Goal: Information Seeking & Learning: Learn about a topic

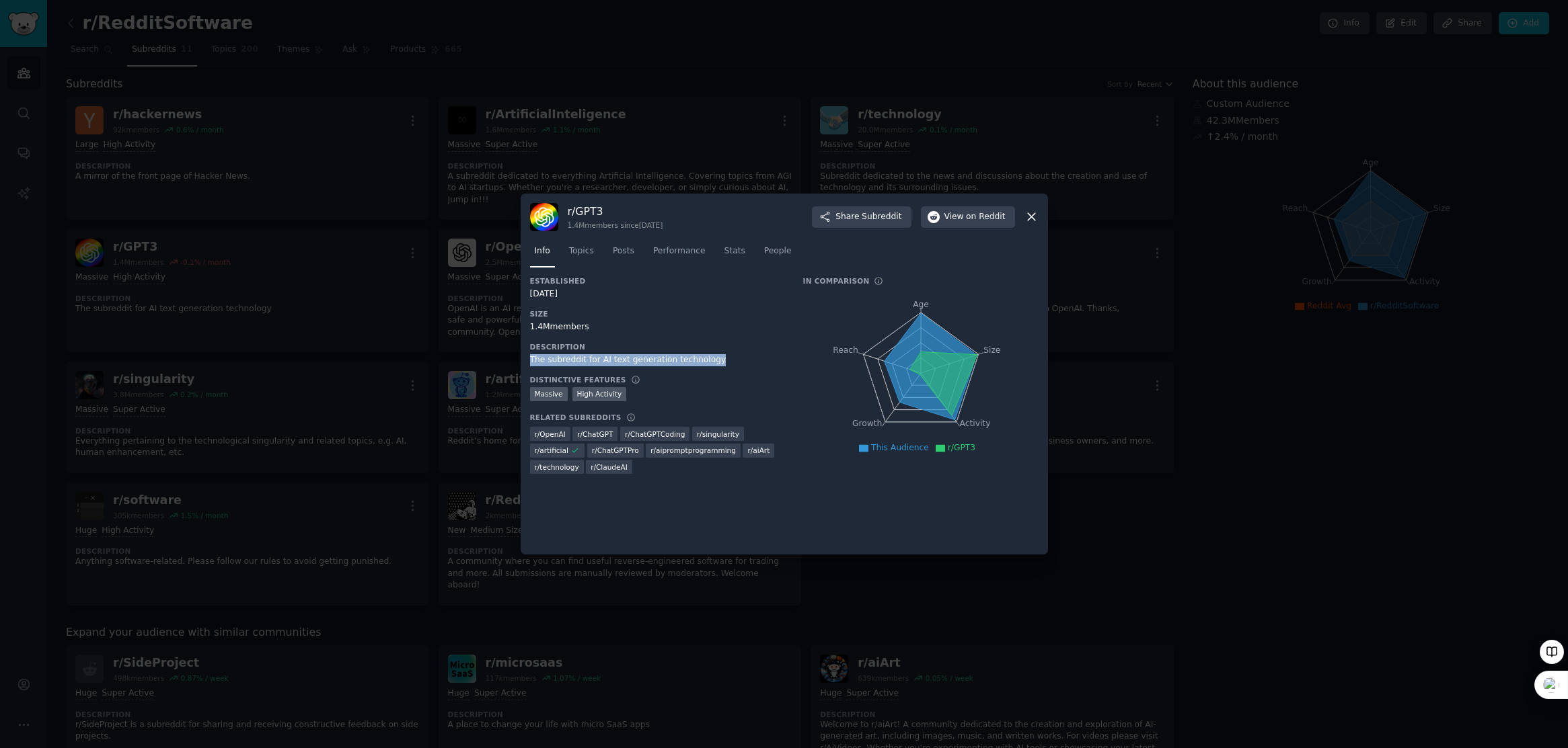
scroll to position [25, 0]
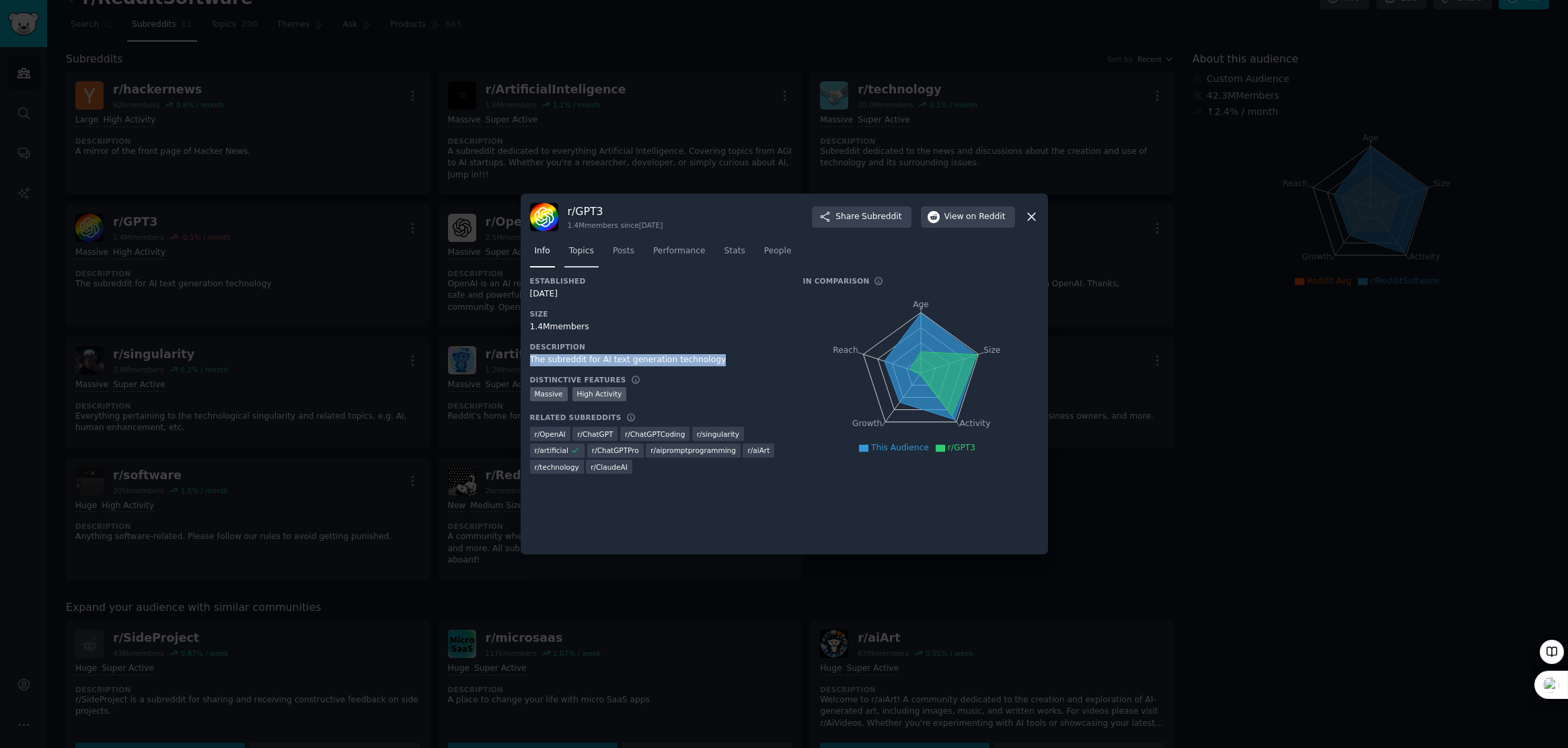
click at [565, 254] on link "Topics" at bounding box center [581, 254] width 34 height 27
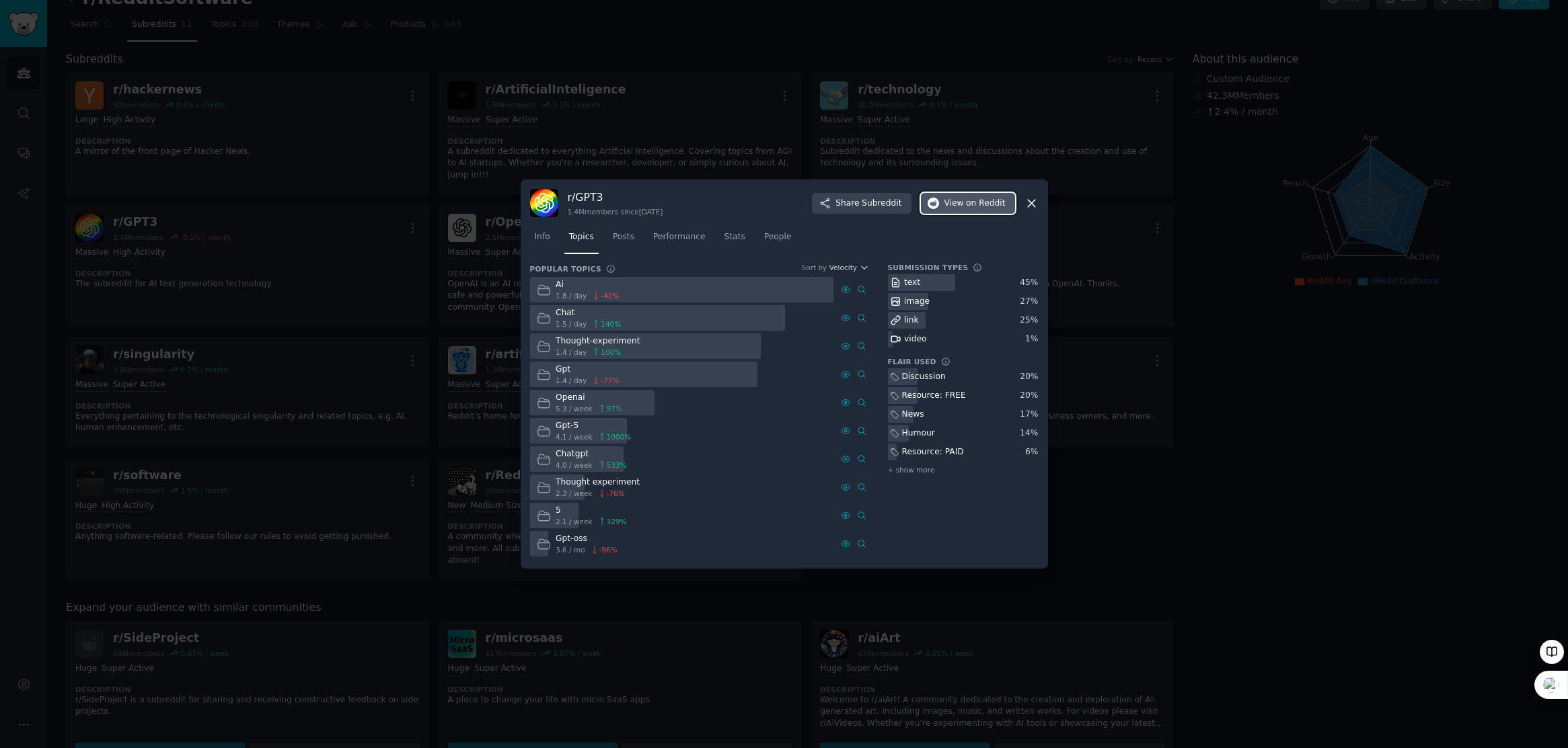
click at [981, 205] on span "on Reddit" at bounding box center [985, 203] width 39 height 12
click at [1040, 205] on div "r/ GPT3 1.4M members since 07/17/2020 Share Subreddit View on Reddit Info Topic…" at bounding box center [785, 374] width 528 height 389
click at [1035, 204] on icon at bounding box center [1031, 202] width 14 height 14
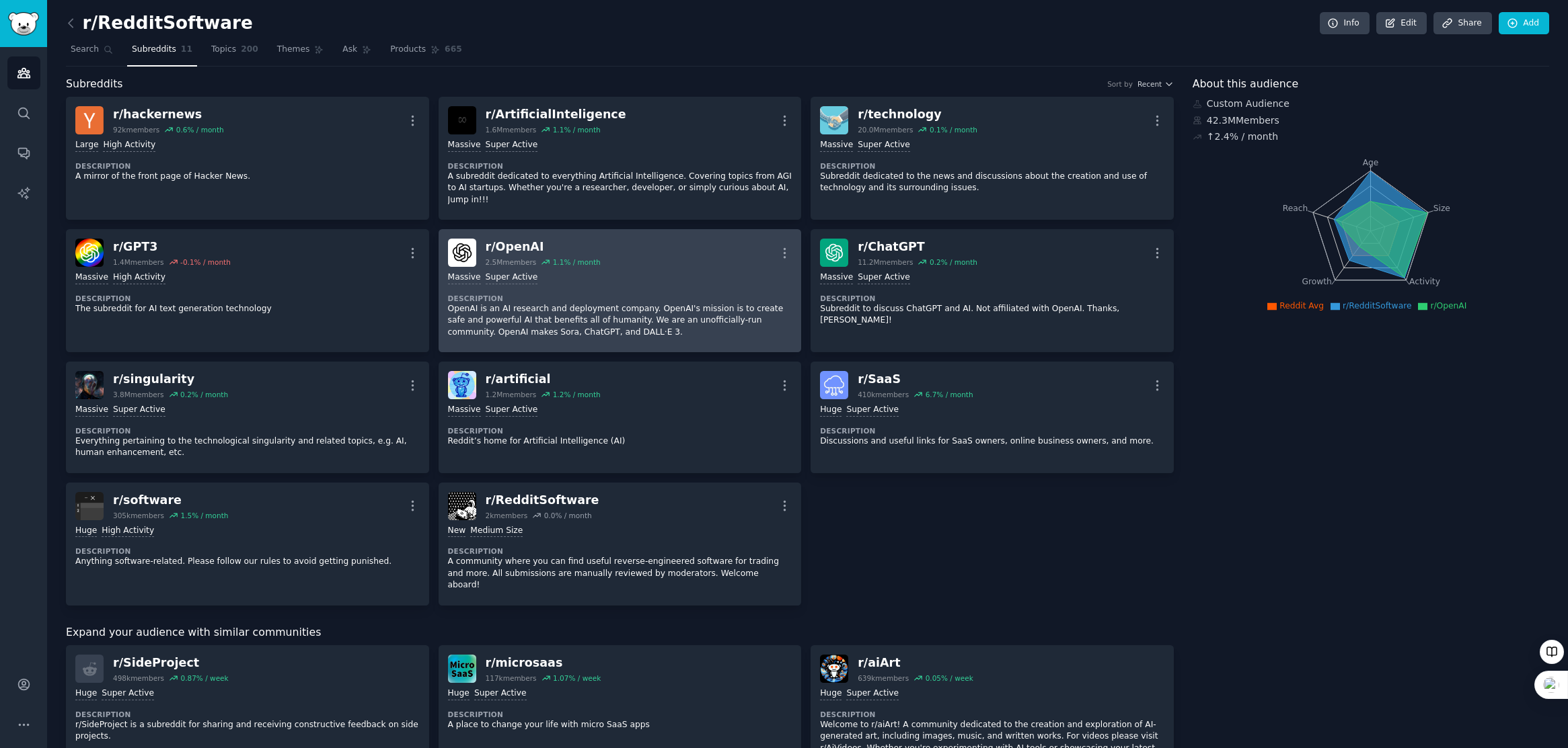
click at [662, 240] on div "r/ OpenAI 2.5M members 1.1 % / month More" at bounding box center [620, 253] width 344 height 28
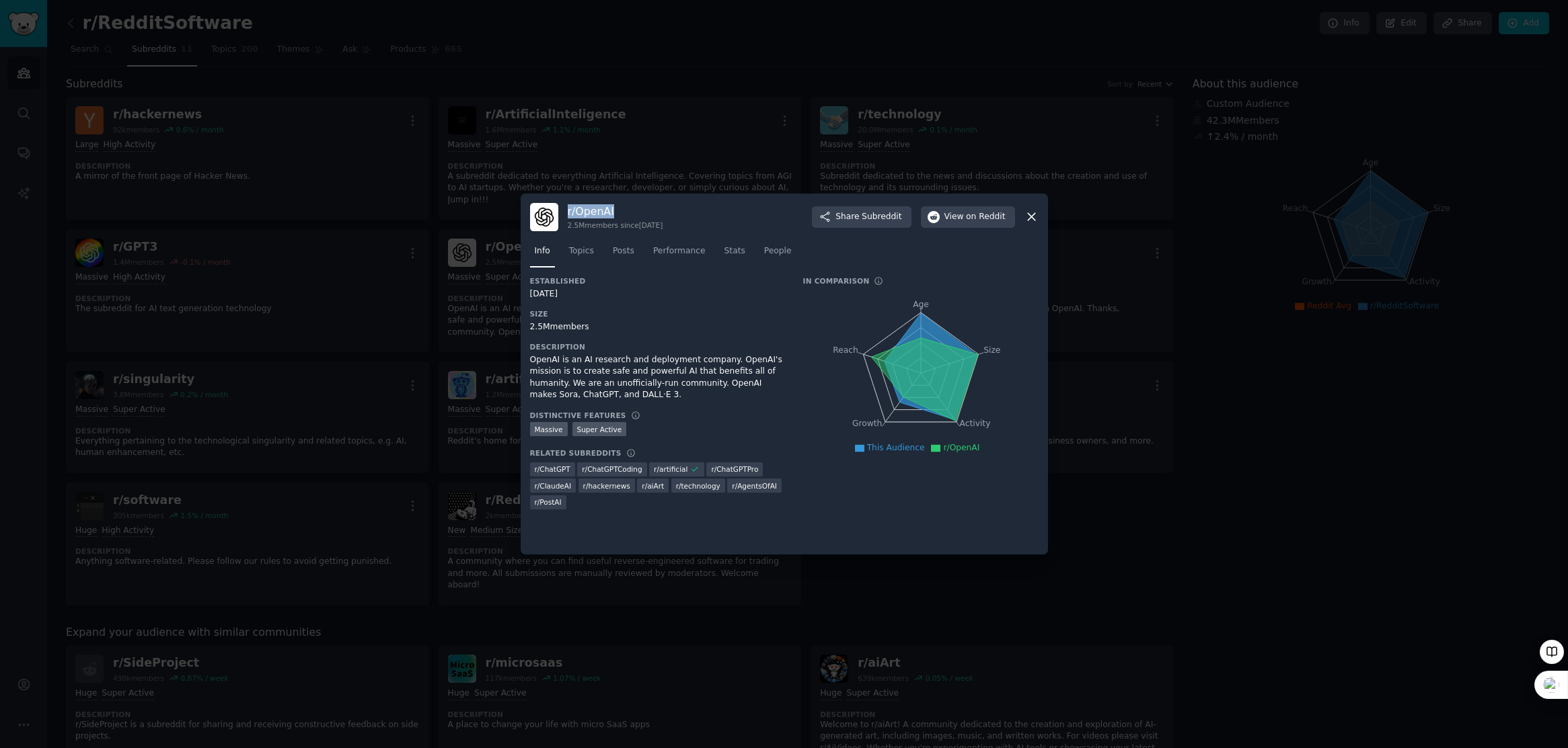
drag, startPoint x: 625, startPoint y: 213, endPoint x: 567, endPoint y: 211, distance: 58.0
click at [567, 211] on h3 "r/ OpenAI" at bounding box center [614, 211] width 95 height 14
copy h3 "r/ OpenAI"
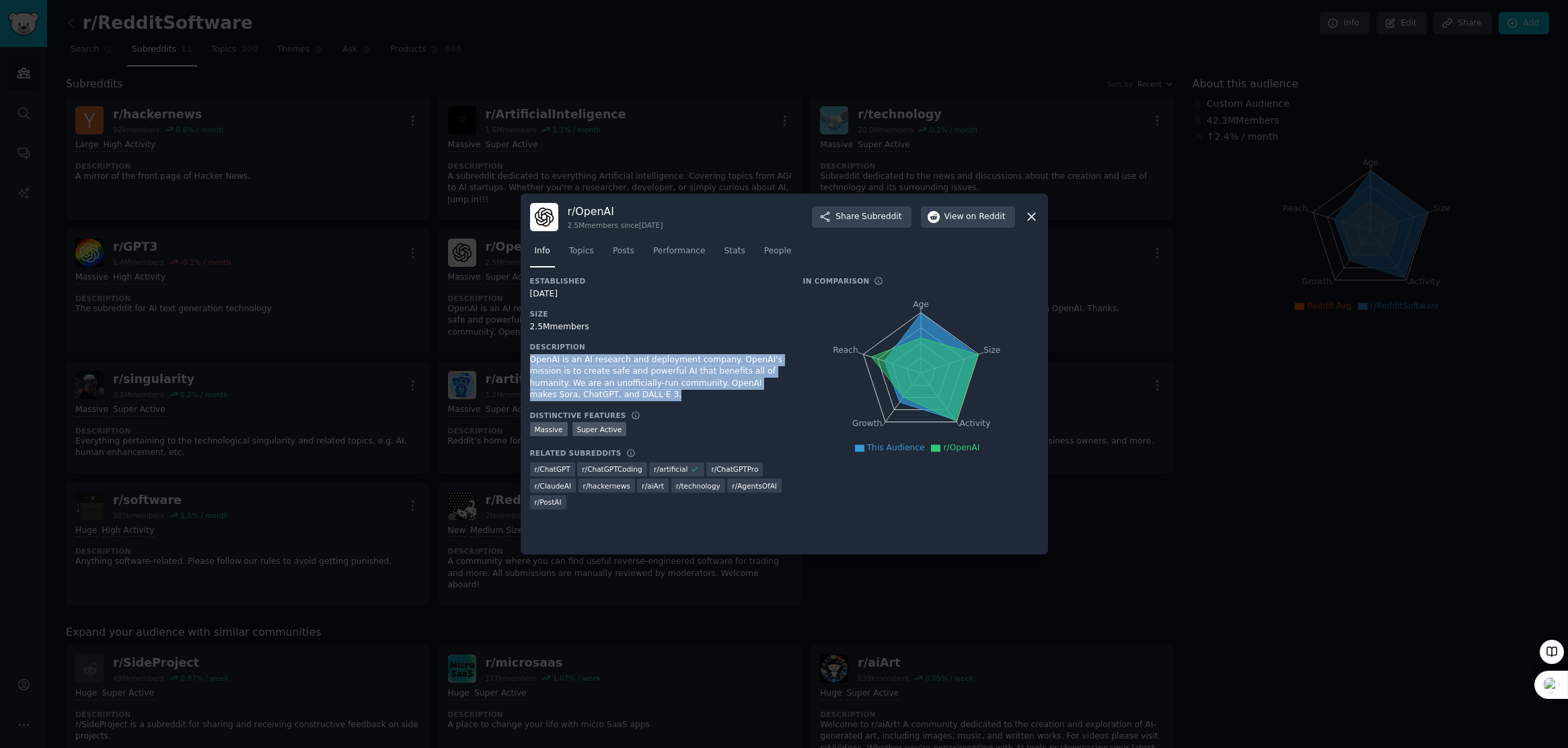
drag, startPoint x: 660, startPoint y: 398, endPoint x: 532, endPoint y: 360, distance: 133.5
click at [532, 360] on div "OpenAI is an AI research and deployment company. OpenAI's mission is to create …" at bounding box center [657, 378] width 254 height 47
copy div "OpenAI is an AI research and deployment company. OpenAI's mission is to create …"
click at [586, 255] on span "Topics" at bounding box center [581, 251] width 25 height 12
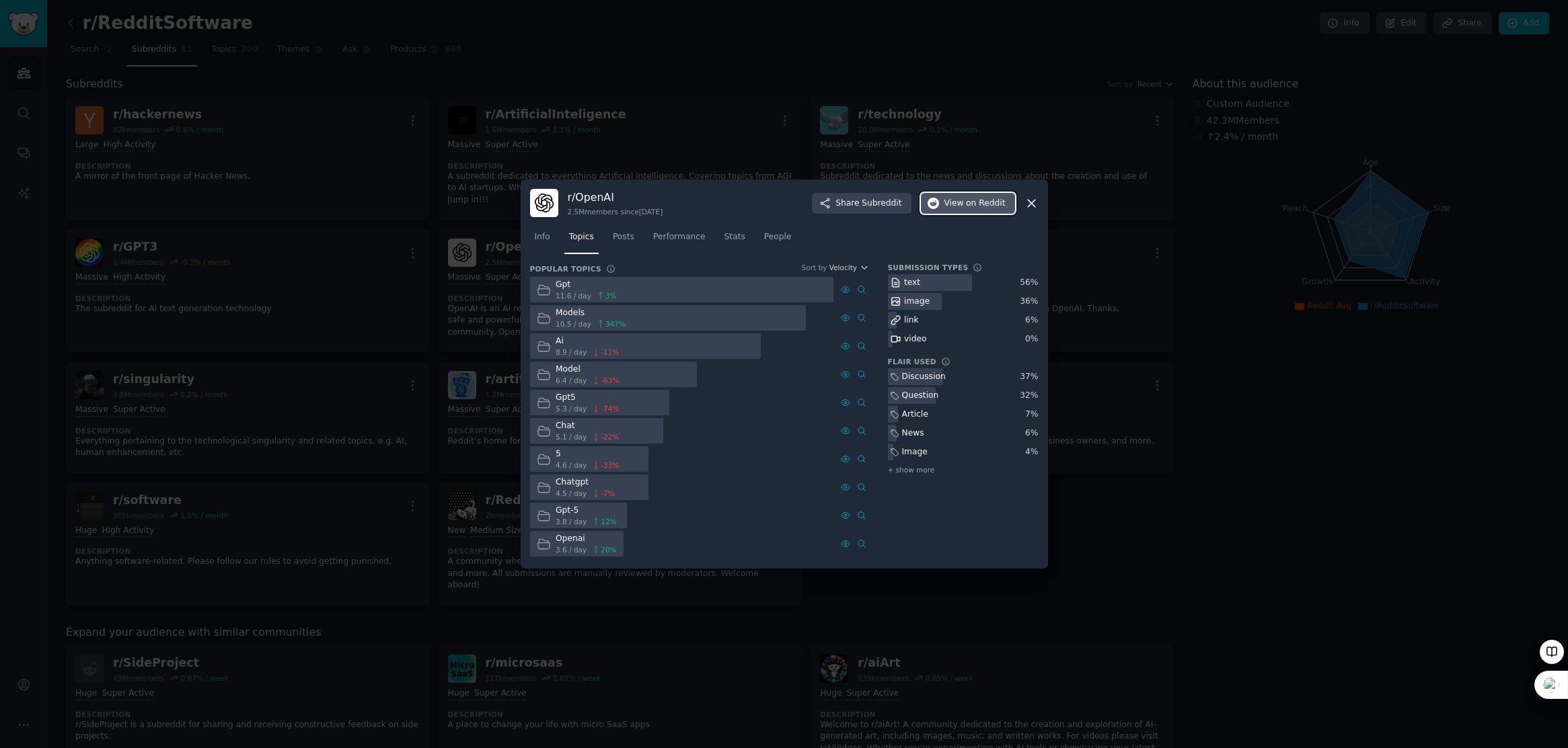
click at [968, 208] on span "on Reddit" at bounding box center [985, 203] width 39 height 12
